Goal: Register for event/course

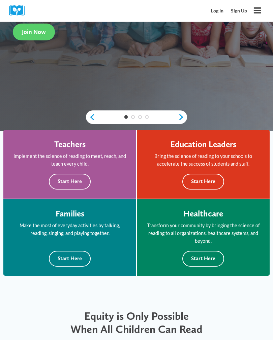
scroll to position [148, 0]
click at [76, 183] on button "Start Here" at bounding box center [70, 182] width 42 height 16
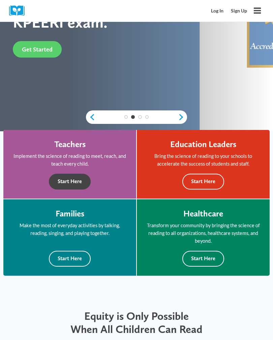
click at [79, 174] on button "Start Here" at bounding box center [70, 182] width 42 height 16
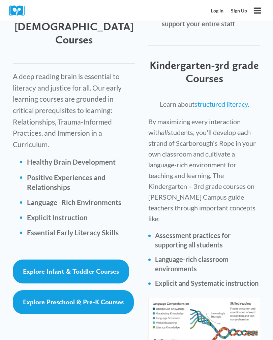
click at [112, 298] on span "Explore Preschool & Pre-K Courses" at bounding box center [73, 302] width 101 height 8
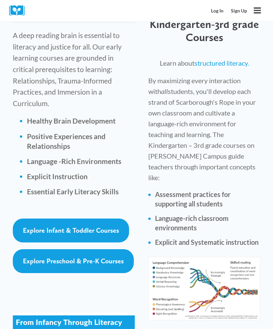
scroll to position [1182, 0]
click at [78, 218] on link "Explore Infant & Toddler Courses" at bounding box center [71, 230] width 116 height 24
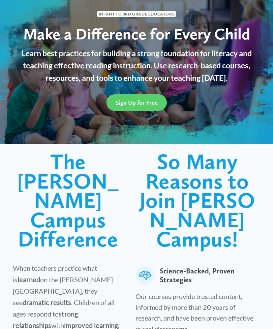
scroll to position [0, 0]
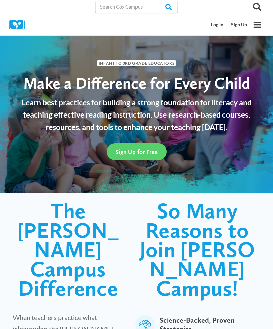
click at [151, 148] on span "Sign Up for Free" at bounding box center [136, 151] width 42 height 7
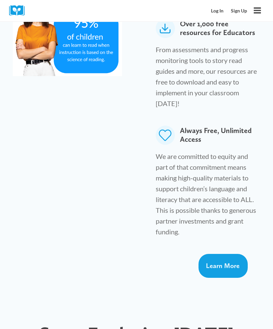
scroll to position [528, 0]
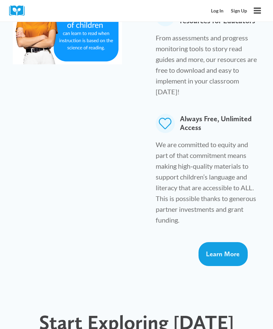
click at [231, 242] on link "Learn More" at bounding box center [222, 254] width 49 height 24
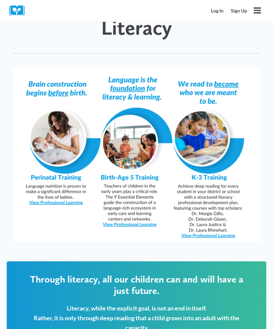
scroll to position [599, 0]
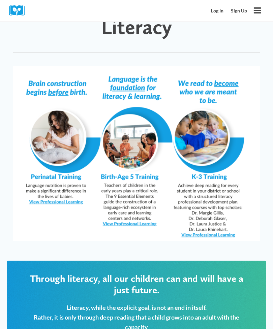
click at [147, 202] on img at bounding box center [136, 154] width 247 height 175
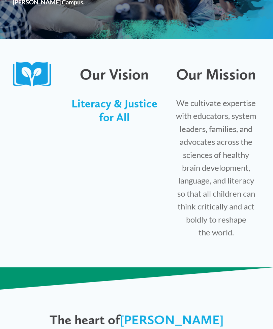
scroll to position [0, 0]
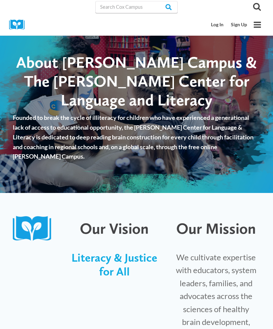
click at [241, 26] on link "Sign Up" at bounding box center [239, 25] width 24 height 12
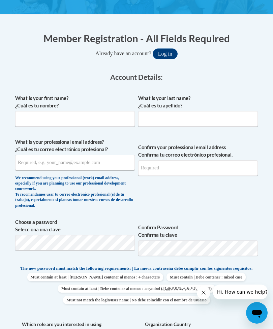
scroll to position [140, 0]
click at [99, 120] on input "What is your first name? ¿Cuál es tu nombre?" at bounding box center [74, 118] width 119 height 15
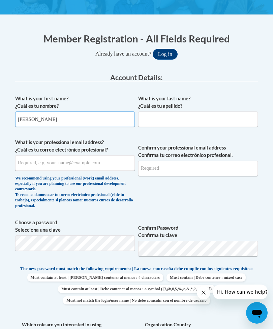
type input "Angelica"
click at [182, 120] on input "What is your last name? ¿Cuál es tu apellido?" at bounding box center [197, 118] width 119 height 15
type input "Chavarria"
click at [102, 160] on input "What is your professional email address? ¿Cuál es tu correo electrónico profesi…" at bounding box center [74, 162] width 119 height 15
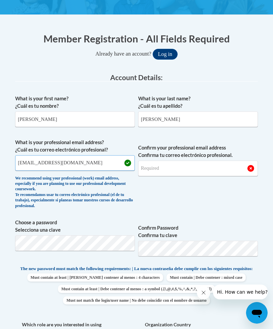
type input "ange19872009@gmail.com"
click at [176, 169] on input "Confirm your professional email address Confirma tu correo electrónico profesio…" at bounding box center [197, 168] width 119 height 15
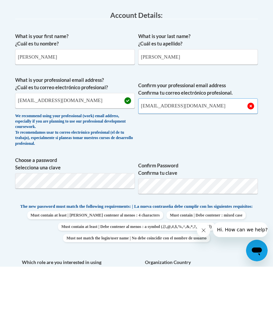
type input "ange19872009@gmail.com"
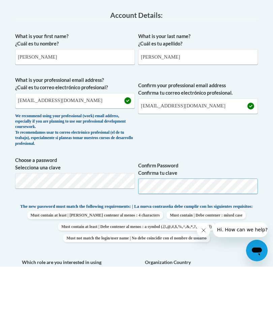
click at [165, 49] on button "Log in" at bounding box center [164, 54] width 25 height 11
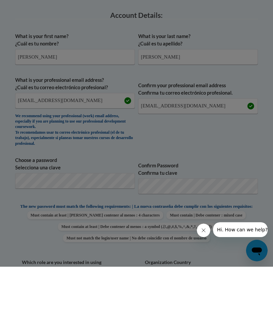
scroll to position [202, 0]
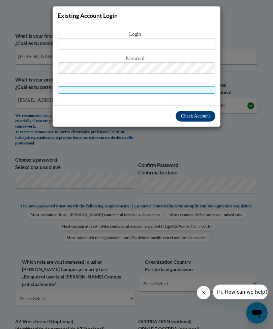
click at [200, 113] on button "Check Account" at bounding box center [195, 116] width 40 height 11
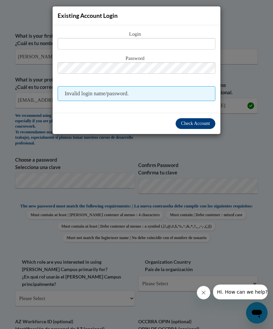
click at [200, 122] on span "Check Account" at bounding box center [195, 123] width 29 height 5
click at [199, 125] on span "Check Account" at bounding box center [195, 123] width 29 height 5
click at [198, 121] on span "Check Account" at bounding box center [195, 123] width 29 height 5
click at [200, 123] on span "Check Account" at bounding box center [195, 123] width 29 height 5
click at [160, 92] on span "Invalid login name/password." at bounding box center [136, 93] width 157 height 15
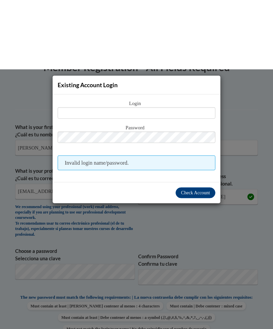
scroll to position [0, 0]
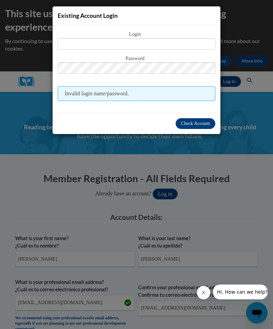
click at [183, 195] on div "Existing Account Login Login Password Invalid login name/password. Check Account" at bounding box center [136, 164] width 273 height 329
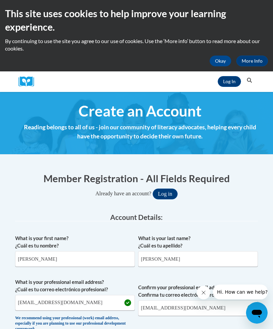
click at [33, 14] on h2 "This site uses cookies to help improve your learning experience." at bounding box center [136, 20] width 262 height 27
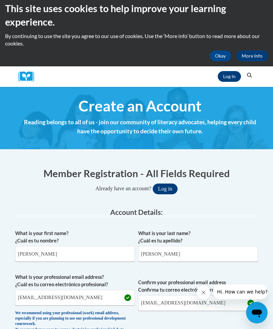
scroll to position [5, 0]
click at [227, 75] on link "Log In" at bounding box center [228, 76] width 23 height 11
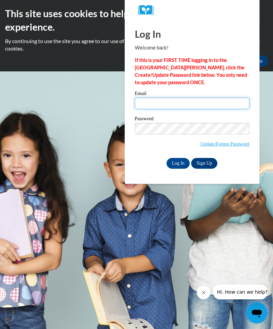
click at [209, 103] on input "Email" at bounding box center [192, 103] width 114 height 11
type input "[EMAIL_ADDRESS][DOMAIN_NAME]"
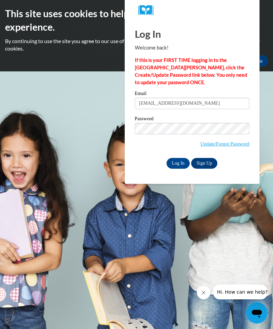
click at [169, 168] on div "Log In Welcome back! If this is your FIRST TIME logging in to the [GEOGRAPHIC_D…" at bounding box center [191, 102] width 145 height 164
click at [180, 161] on input "Log In" at bounding box center [178, 163] width 24 height 11
click at [181, 161] on input "Log In" at bounding box center [178, 163] width 24 height 11
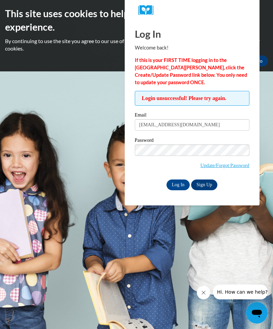
click at [239, 166] on link "Update/Forgot Password" at bounding box center [224, 165] width 49 height 5
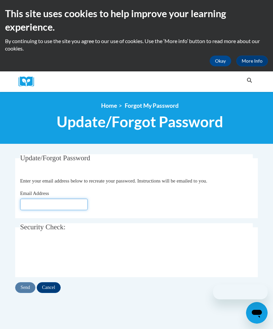
click at [66, 204] on input "Email Address" at bounding box center [53, 204] width 67 height 11
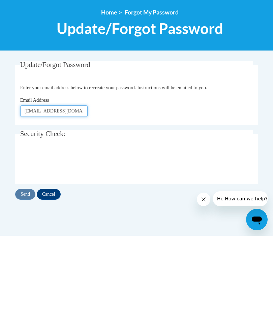
type input "Ange19872009@gmail.com"
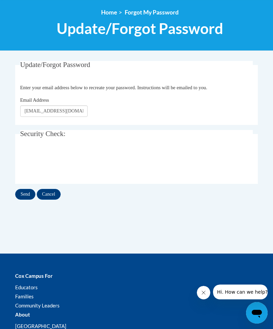
click at [26, 194] on input "Send" at bounding box center [25, 194] width 20 height 11
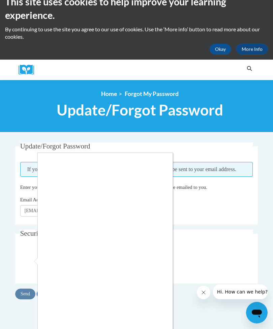
scroll to position [13, 0]
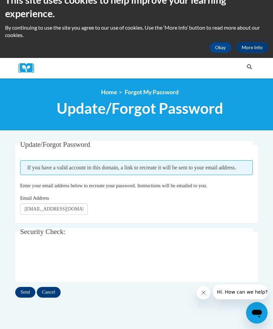
click at [224, 51] on button "Okay" at bounding box center [220, 47] width 22 height 11
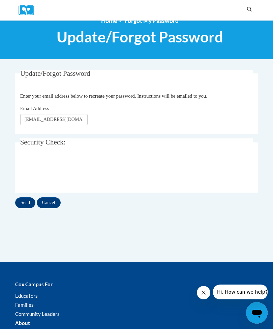
scroll to position [0, 0]
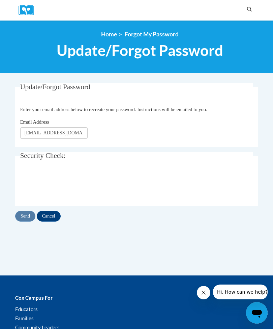
click at [50, 214] on input "Cancel" at bounding box center [49, 216] width 24 height 11
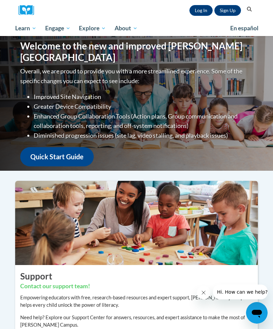
click at [71, 150] on link "Quick Start Guide" at bounding box center [56, 156] width 73 height 19
click at [0, 0] on span "Early Care and Learning" at bounding box center [0, 0] width 0 height 0
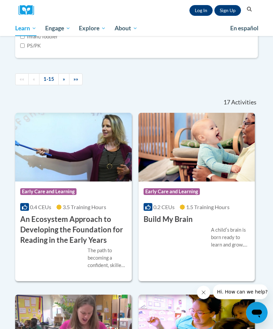
scroll to position [302, 0]
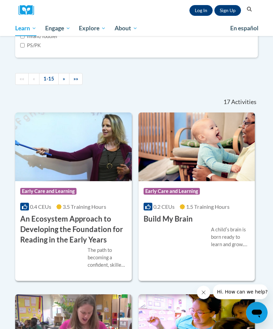
click at [26, 49] on label "PS/PK" at bounding box center [30, 45] width 21 height 7
click at [25, 48] on input "PS/PK" at bounding box center [22, 45] width 4 height 4
checkbox input "true"
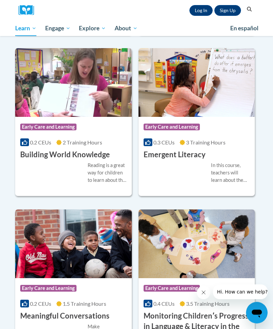
scroll to position [525, 0]
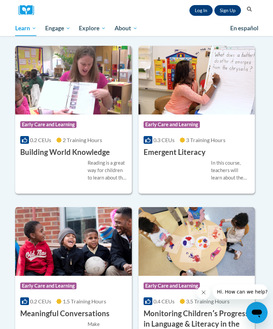
click at [41, 158] on h3 "Building World Knowledge" at bounding box center [65, 152] width 90 height 10
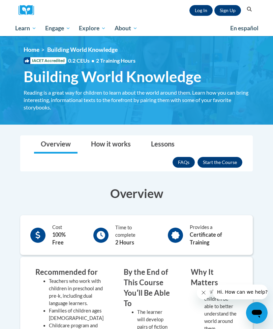
click at [226, 163] on button "Enroll" at bounding box center [219, 162] width 45 height 11
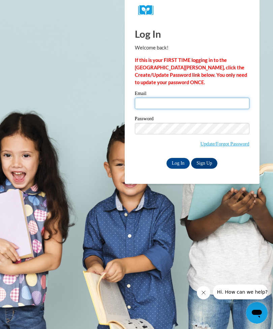
click at [230, 103] on input "Email" at bounding box center [192, 103] width 114 height 11
type input "[EMAIL_ADDRESS][DOMAIN_NAME]"
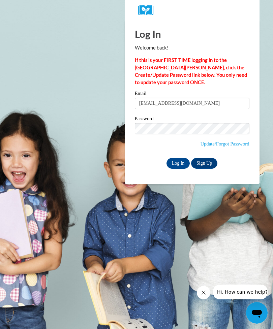
click at [178, 163] on input "Log In" at bounding box center [178, 163] width 24 height 11
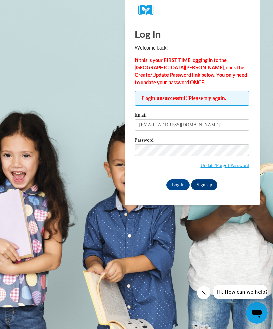
click at [206, 184] on link "Sign Up" at bounding box center [204, 184] width 26 height 11
click at [214, 232] on body "Log In Welcome back! If this is your FIRST TIME logging in to the [GEOGRAPHIC_D…" at bounding box center [136, 164] width 273 height 329
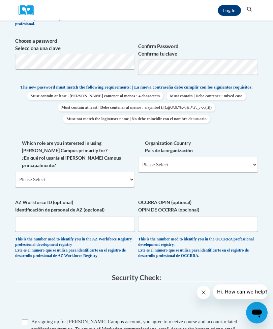
scroll to position [250, 0]
click at [124, 172] on select "Please Select College/University | Colegio/Universidad Community/Nonprofit Part…" at bounding box center [74, 179] width 119 height 15
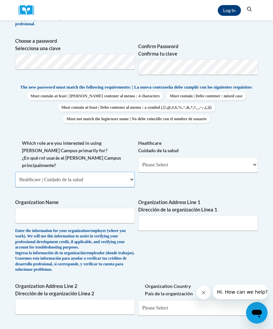
click at [134, 172] on select "Please Select College/University | Colegio/Universidad Community/Nonprofit Part…" at bounding box center [74, 179] width 119 height 15
select select "fbf2d438-af2f-41f8-98f1-81c410e29de3"
click at [193, 163] on select "Please Select Early Learning/Daycare Teacher/Family Home Care Provider | Maestr…" at bounding box center [197, 164] width 119 height 15
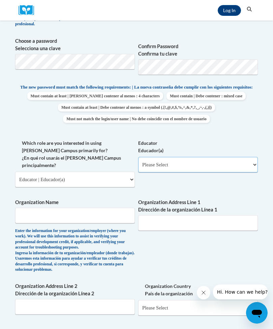
select select "5e2af403-4f2c-4e49-a02f-103e55d7b75b"
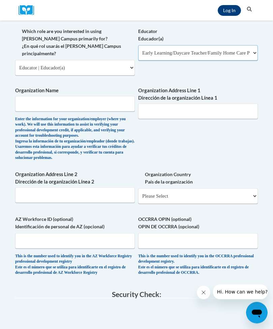
scroll to position [362, 0]
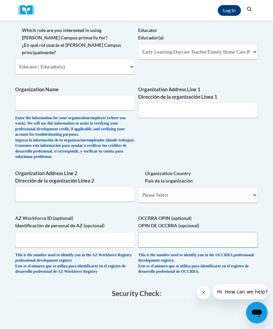
click at [192, 232] on input "OCCRRA OPIN (optional) OPIN DE OCCRRA (opcional)" at bounding box center [197, 239] width 119 height 15
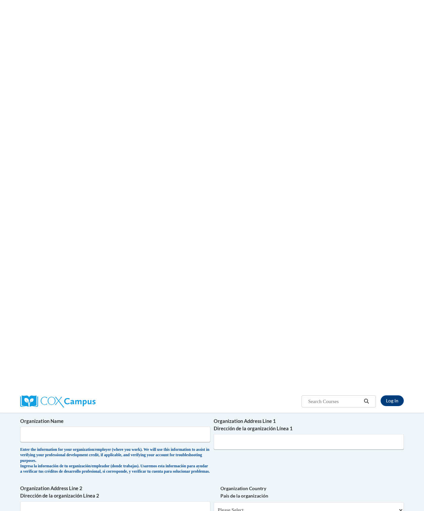
scroll to position [0, 0]
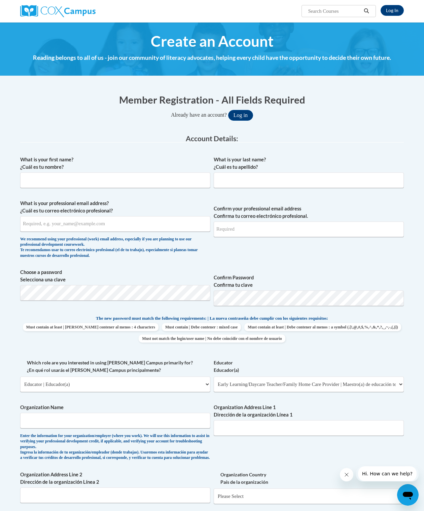
click at [272, 118] on div "Already have an account? Log in" at bounding box center [212, 115] width 384 height 11
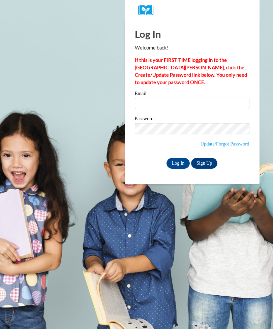
click at [105, 181] on body "Log In Welcome back! If this is your FIRST TIME logging in to the NEW Cox Campu…" at bounding box center [136, 164] width 273 height 329
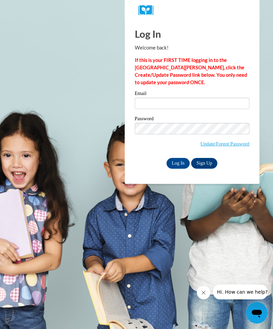
click at [87, 69] on body "Log In Welcome back! If this is your FIRST TIME logging in to the NEW Cox Campu…" at bounding box center [136, 164] width 273 height 329
click at [203, 292] on icon "Close message from company" at bounding box center [203, 292] width 5 height 5
click at [88, 77] on body "Log In Welcome back! If this is your FIRST TIME logging in to the NEW Cox Campu…" at bounding box center [136, 164] width 273 height 329
click at [79, 92] on body "Log In Welcome back! If this is your FIRST TIME logging in to the NEW Cox Campu…" at bounding box center [136, 164] width 273 height 329
click at [83, 95] on body "Log In Welcome back! If this is your FIRST TIME logging in to the NEW Cox Campu…" at bounding box center [136, 164] width 273 height 329
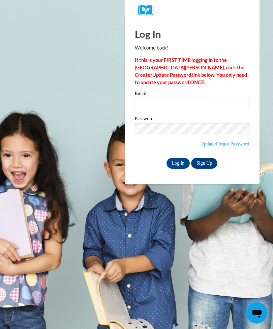
click at [77, 82] on body "Log In Welcome back! If this is your FIRST TIME logging in to the NEW Cox Campu…" at bounding box center [136, 164] width 273 height 329
click at [81, 84] on body "Log In Welcome back! If this is your FIRST TIME logging in to the NEW Cox Campu…" at bounding box center [136, 164] width 273 height 329
click at [81, 80] on body "Log In Welcome back! If this is your FIRST TIME logging in to the NEW Cox Campu…" at bounding box center [136, 164] width 273 height 329
click at [64, 158] on body "Log In Welcome back! If this is your FIRST TIME logging in to the NEW Cox Campu…" at bounding box center [136, 164] width 273 height 329
click at [74, 159] on body "Log In Welcome back! If this is your FIRST TIME logging in to the NEW Cox Campu…" at bounding box center [136, 164] width 273 height 329
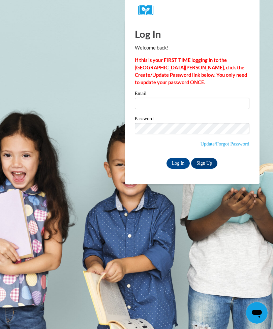
click at [56, 61] on body "Log In Welcome back! If this is your FIRST TIME logging in to the NEW Cox Campu…" at bounding box center [136, 164] width 273 height 329
click at [61, 66] on body "Log In Welcome back! If this is your FIRST TIME logging in to the NEW Cox Campu…" at bounding box center [136, 164] width 273 height 329
click at [58, 141] on body "Log In Welcome back! If this is your FIRST TIME logging in to the NEW Cox Campu…" at bounding box center [136, 164] width 273 height 329
click at [51, 141] on body "Log In Welcome back! If this is your FIRST TIME logging in to the NEW Cox Campu…" at bounding box center [136, 164] width 273 height 329
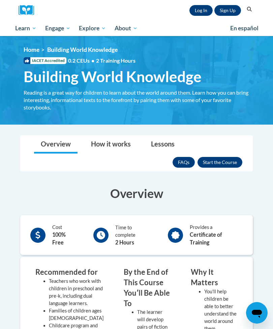
click at [29, 185] on h3 "Overview" at bounding box center [136, 193] width 232 height 17
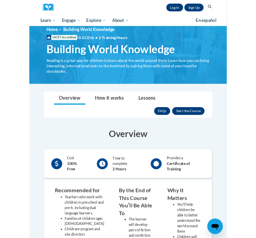
scroll to position [34, 0]
